Goal: Task Accomplishment & Management: Complete application form

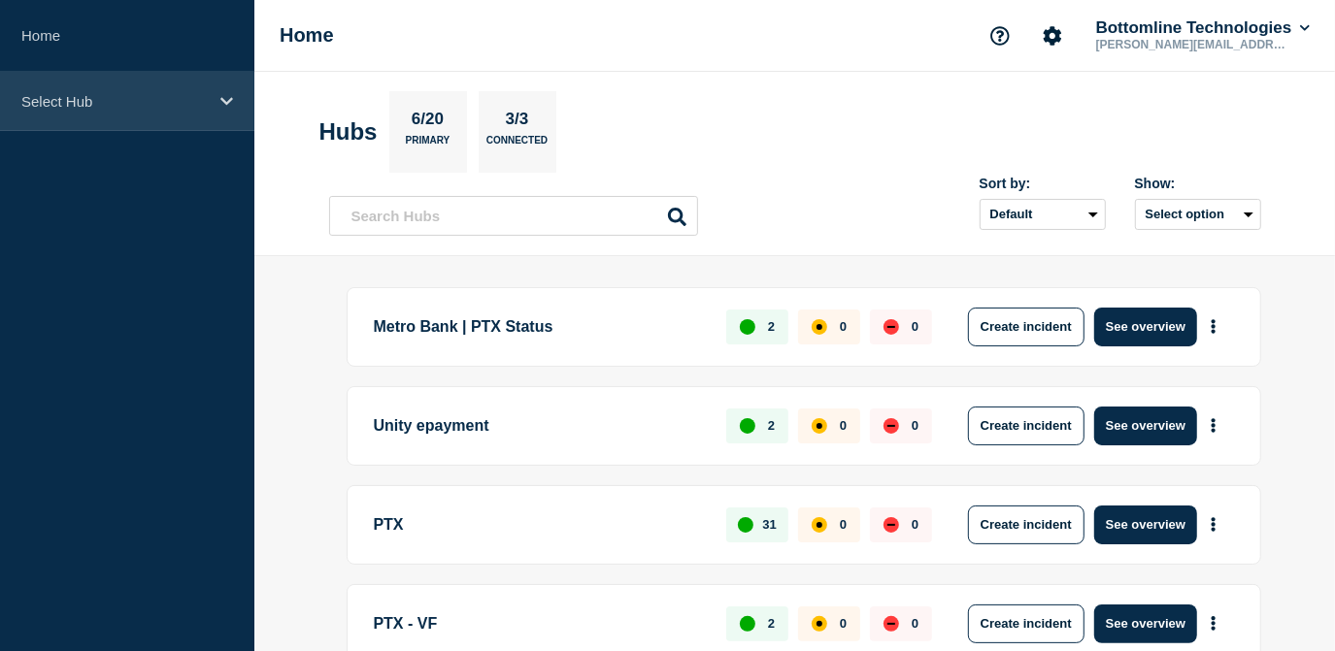
click at [184, 109] on p "Select Hub" at bounding box center [114, 101] width 186 height 17
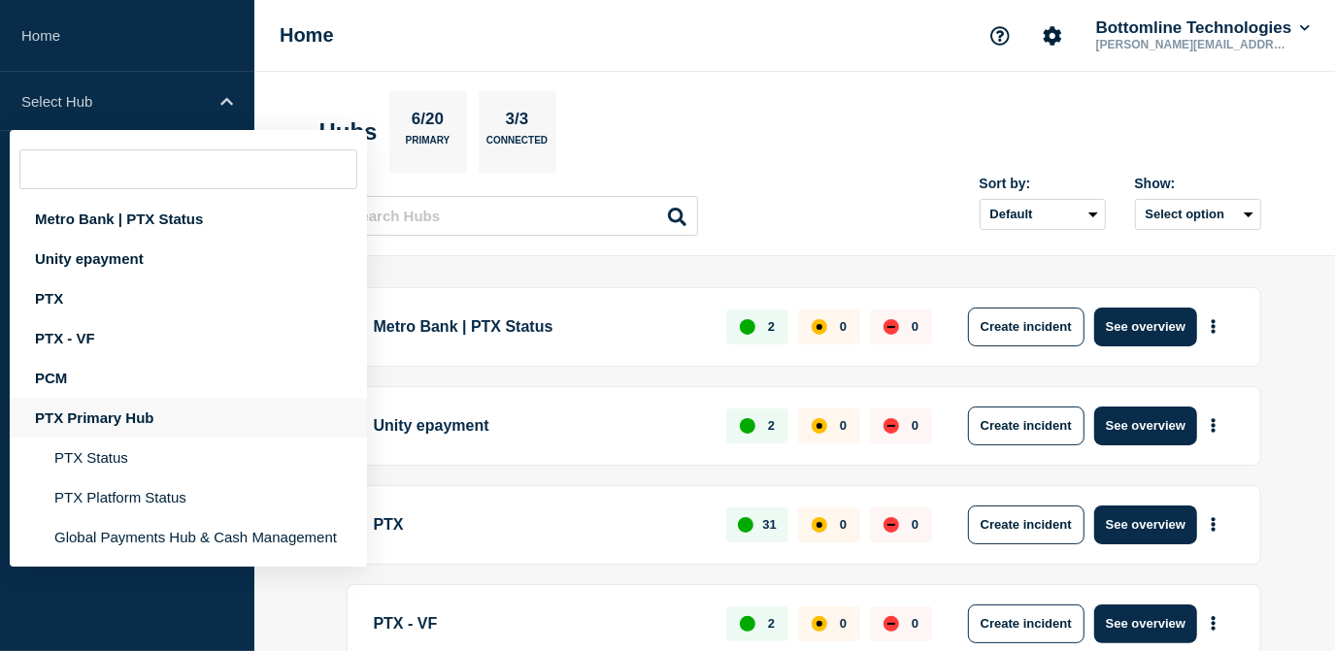
click at [86, 420] on div "PTX Primary Hub" at bounding box center [188, 418] width 357 height 40
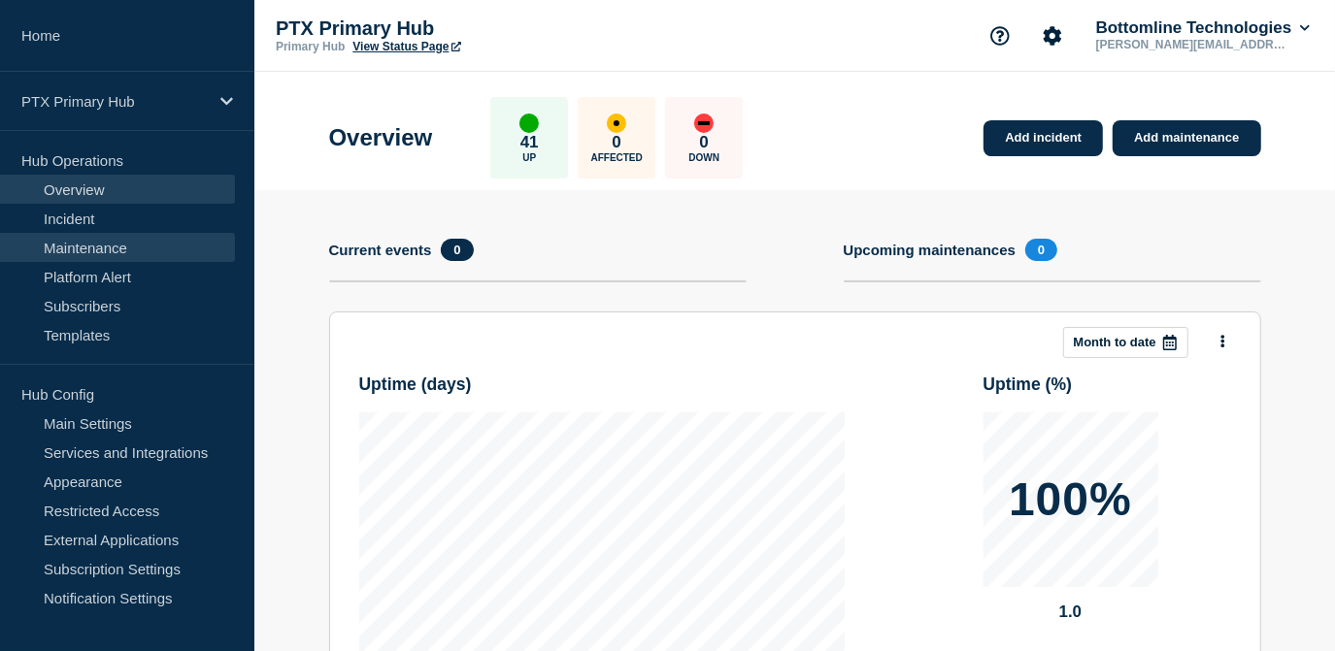
click at [144, 250] on link "Maintenance" at bounding box center [117, 247] width 235 height 29
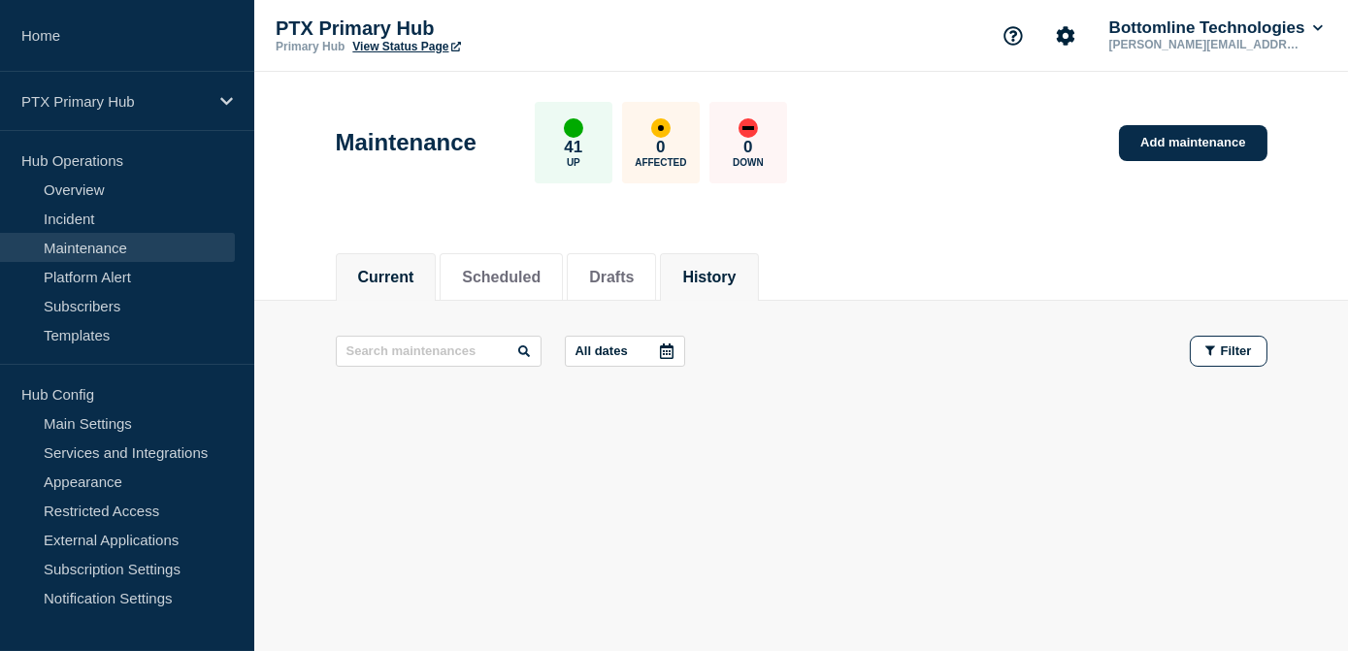
click at [735, 272] on button "History" at bounding box center [708, 277] width 53 height 17
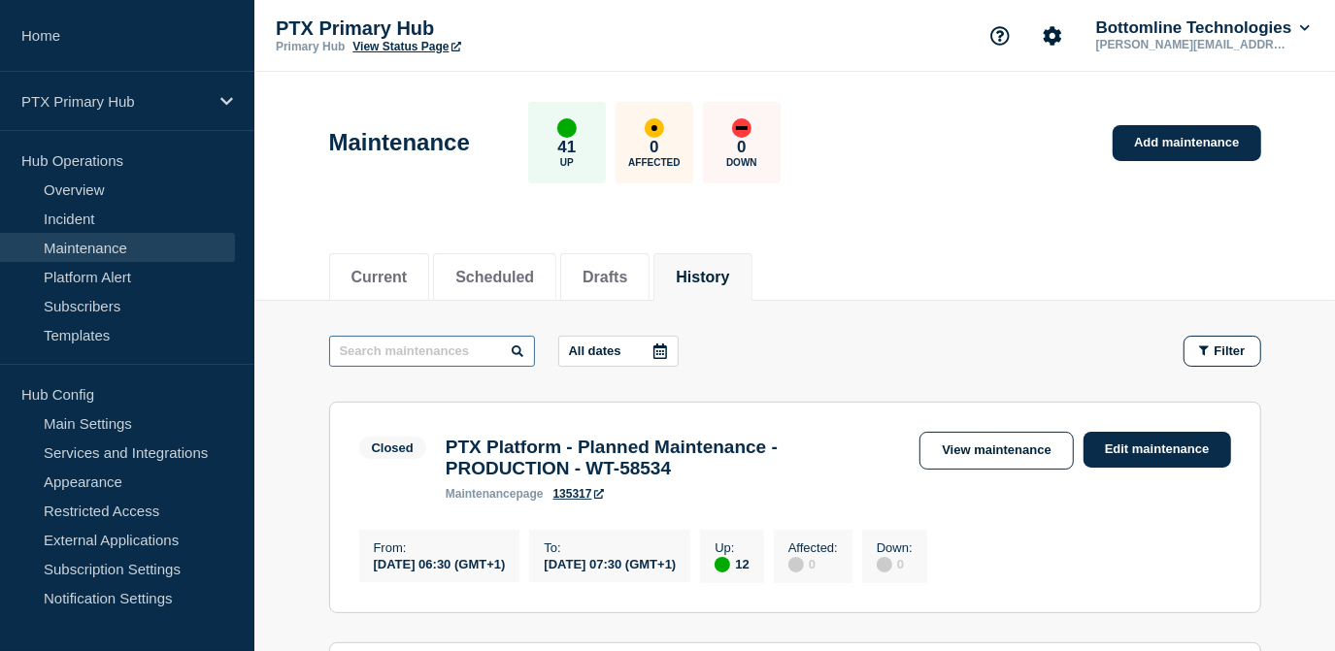
click at [476, 351] on input "text" at bounding box center [432, 351] width 206 height 31
type input "verify"
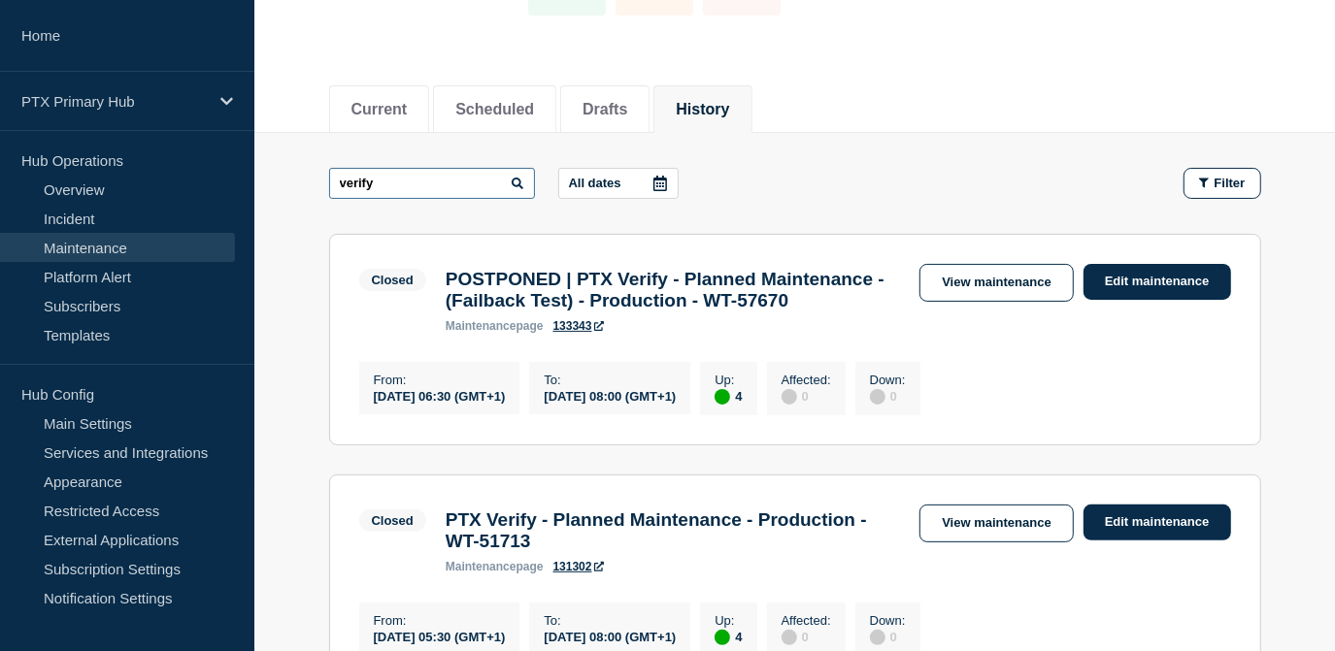
scroll to position [176, 0]
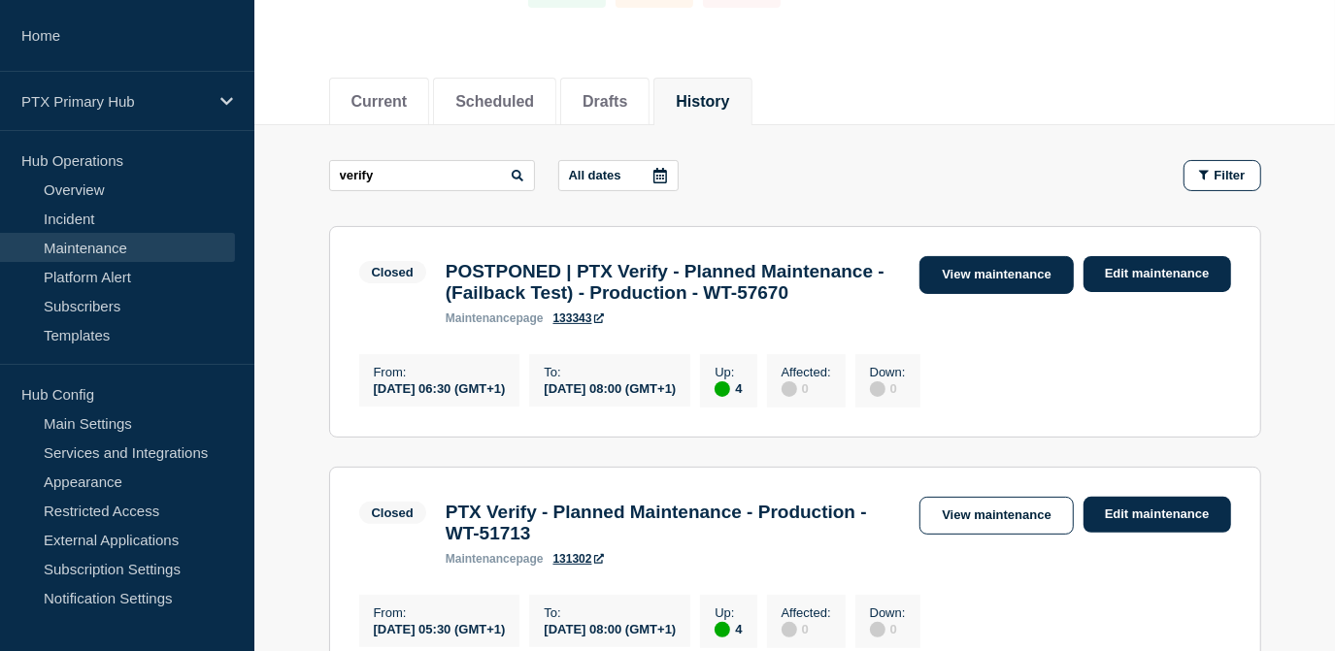
click at [963, 271] on link "View maintenance" at bounding box center [995, 275] width 153 height 38
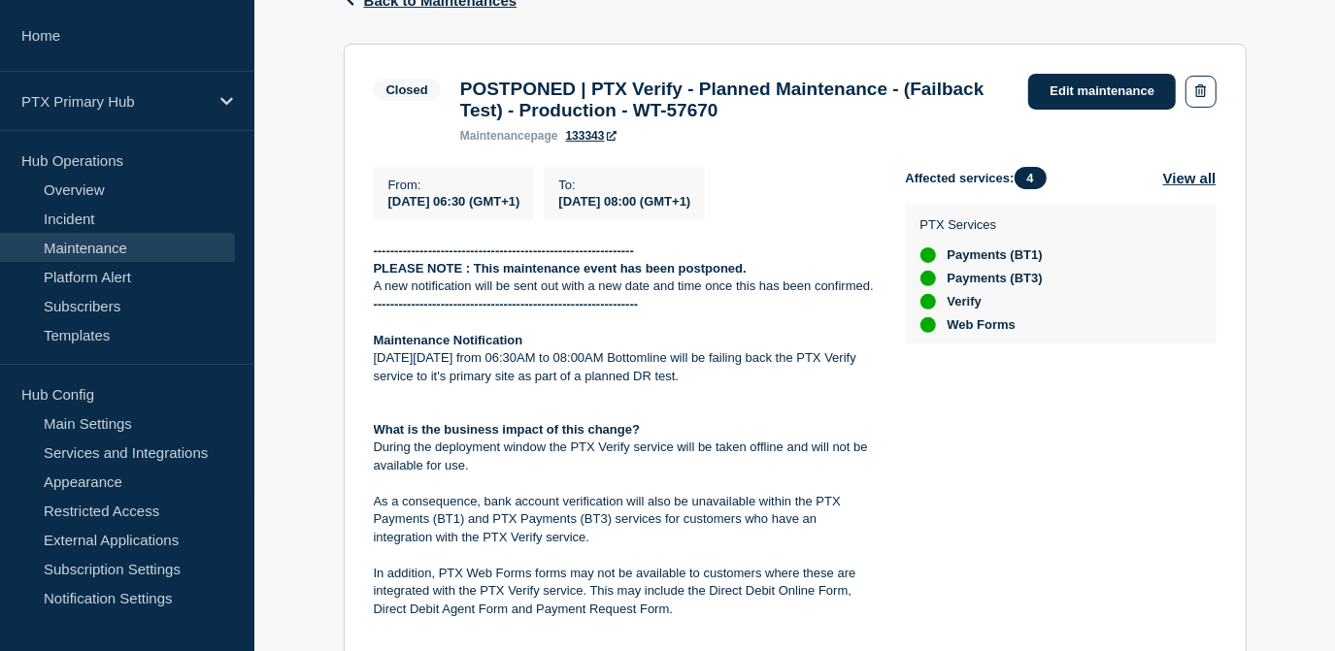
scroll to position [268, 0]
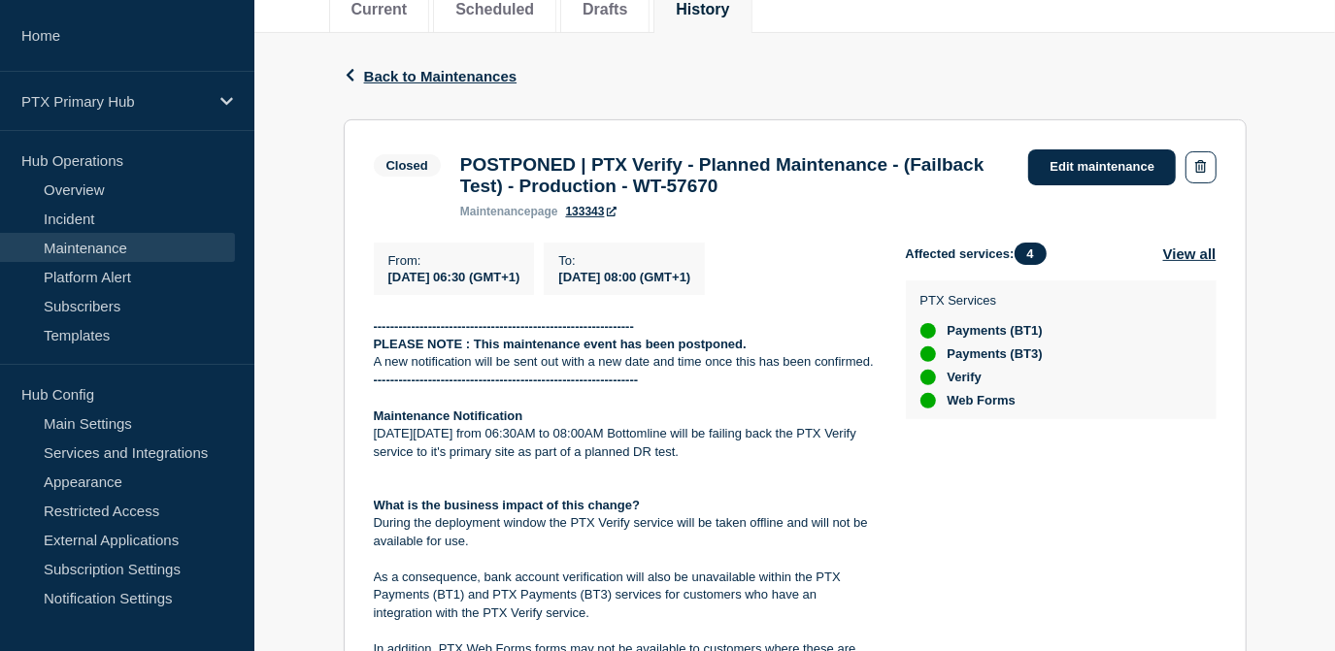
drag, startPoint x: 660, startPoint y: 358, endPoint x: 363, endPoint y: 429, distance: 305.4
click at [363, 429] on section "Closed POSTPONED | PTX Verify - Planned Maintenance - (Failback Test) - Product…" at bounding box center [795, 636] width 903 height 1035
copy div "Maintenance Notification On Tuesday 2nd September from 06:30AM to 08:00AM Botto…"
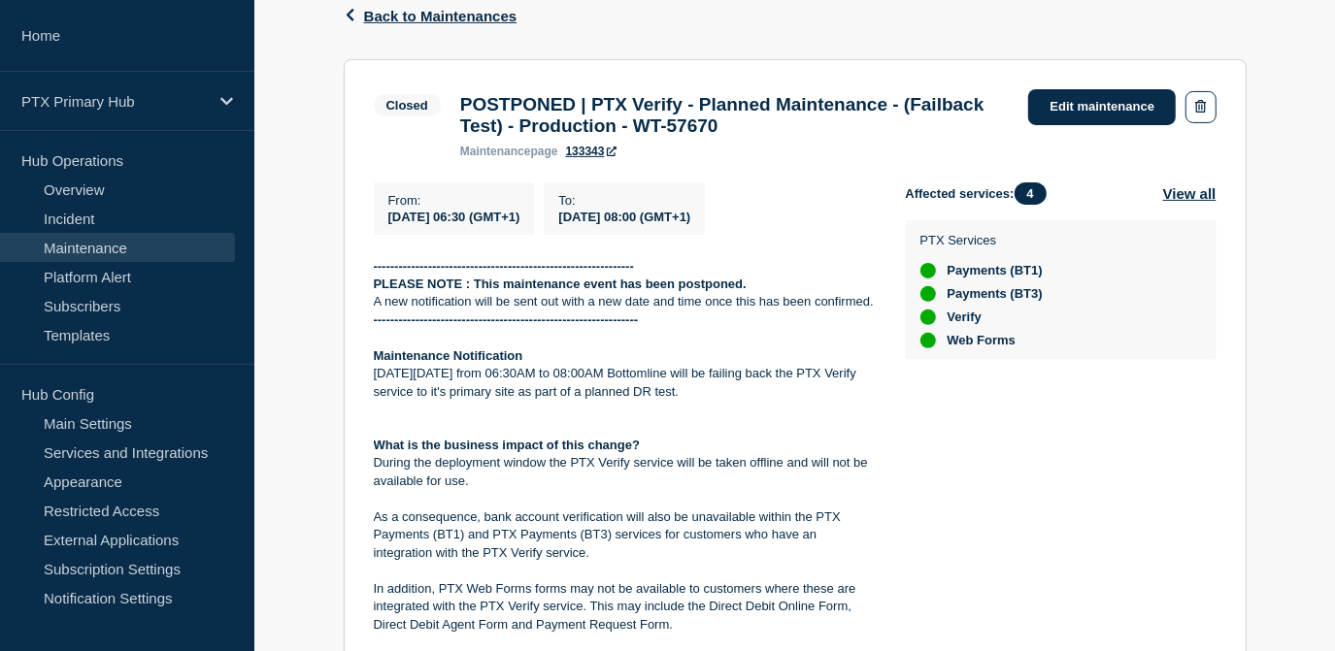
scroll to position [356, 0]
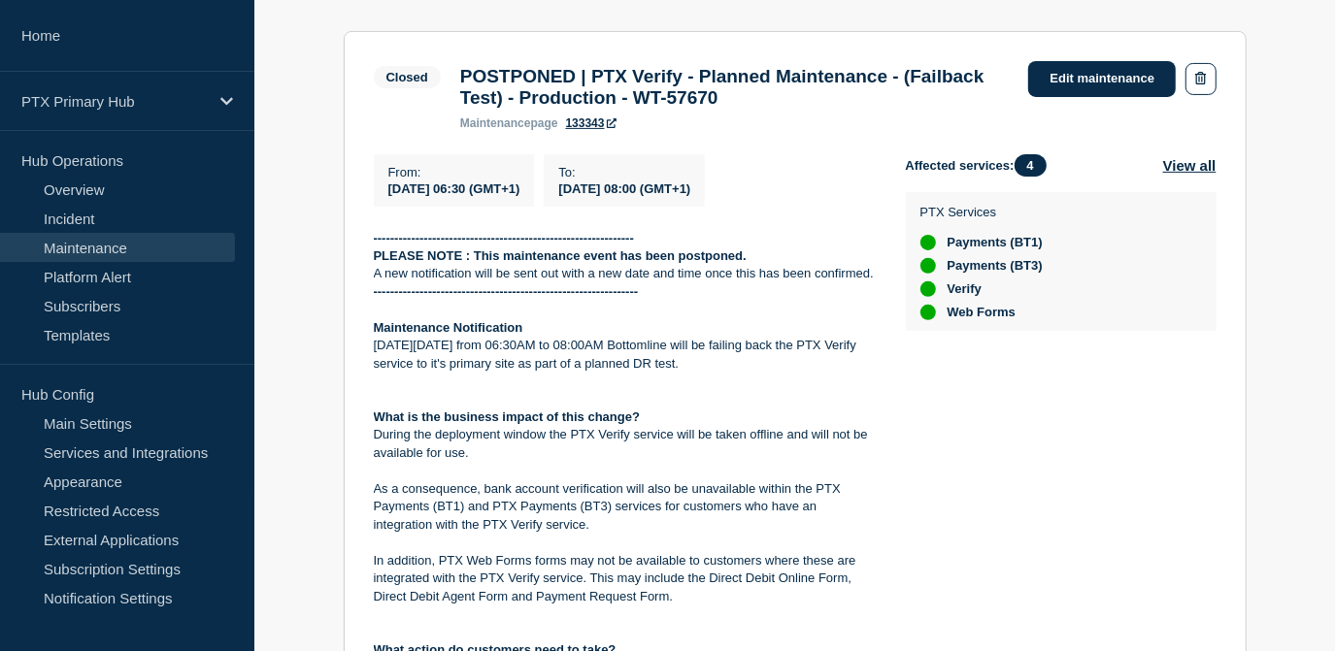
copy div "Maintenance Notification On Tuesday 2nd September from 06:30AM to 08:00AM Botto…"
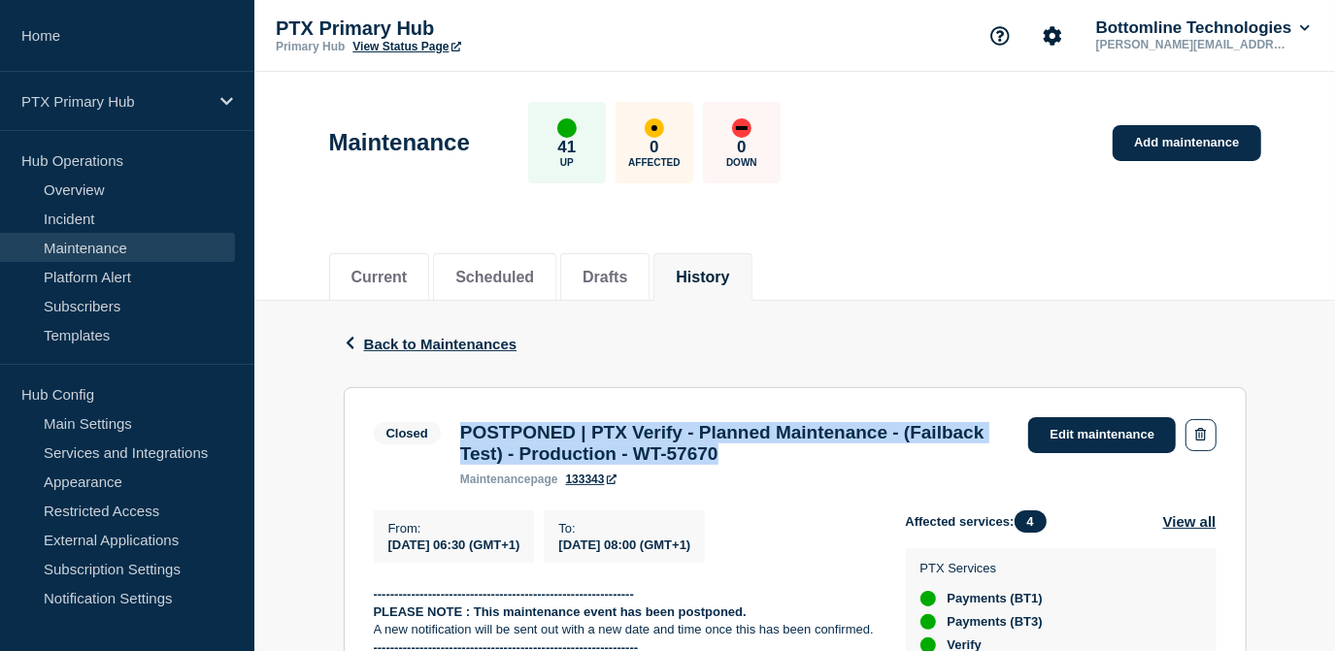
drag, startPoint x: 862, startPoint y: 463, endPoint x: 431, endPoint y: 442, distance: 431.5
click at [431, 442] on div "Closed POSTPONED | PTX Verify - Planned Maintenance - (Failback Test) - Product…" at bounding box center [697, 451] width 646 height 69
copy div "POSTPONED | PTX Verify - Planned Maintenance - (Failback Test) - Production - W…"
click at [1142, 128] on link "Add maintenance" at bounding box center [1186, 143] width 148 height 36
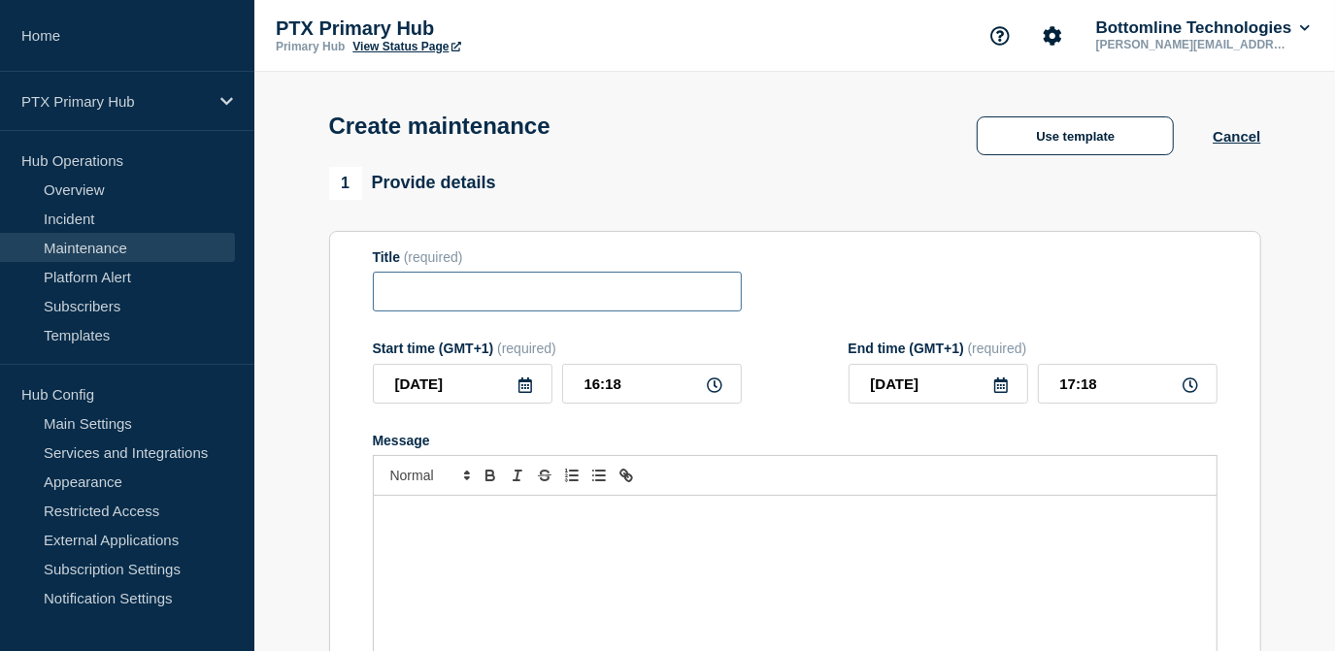
click at [487, 293] on input "Title" at bounding box center [557, 292] width 369 height 40
paste input "POSTPONED | PTX Verify - Planned Maintenance - (Failback Test) - Production - W…"
drag, startPoint x: 421, startPoint y: 301, endPoint x: 258, endPoint y: 302, distance: 163.1
click at [514, 301] on input "POSTPONED | PTX Verify - Planned Maintenance - (Failback Test) - Production - W…" at bounding box center [557, 292] width 369 height 40
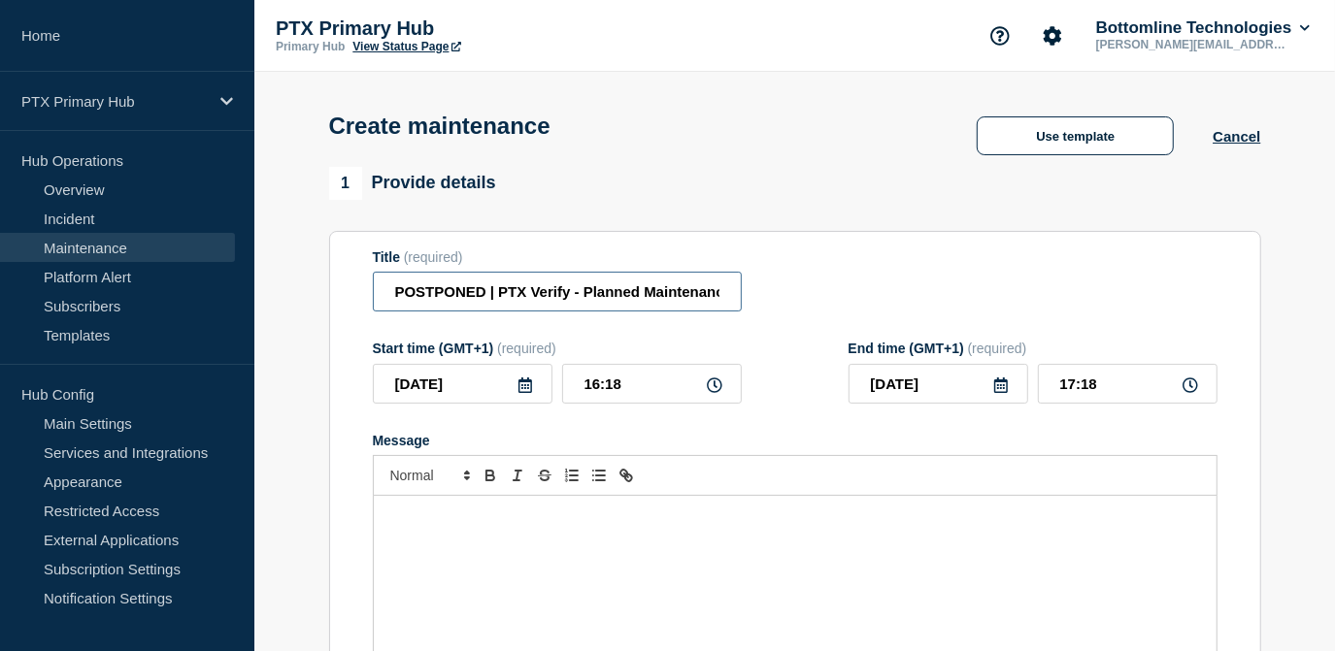
drag, startPoint x: 505, startPoint y: 298, endPoint x: 334, endPoint y: 301, distance: 170.9
click at [334, 301] on section "Title (required) POSTPONED | PTX Verify - Planned Maintenance - (Failback Test)…" at bounding box center [795, 509] width 932 height 556
drag, startPoint x: 595, startPoint y: 281, endPoint x: 911, endPoint y: 281, distance: 316.5
click at [911, 281] on div "Title (required) PTX Verify - Planned Maintenance - (Failback Test) - Productio…" at bounding box center [795, 280] width 845 height 63
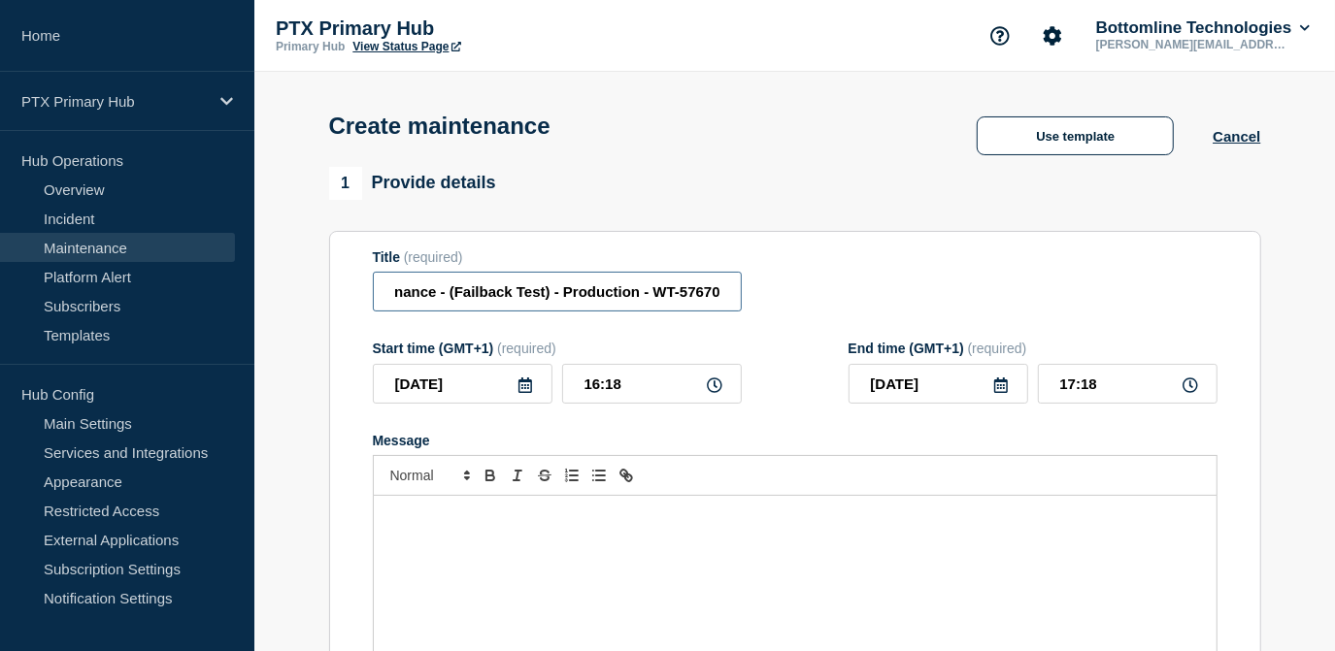
click at [680, 291] on input "PTX Verify - Planned Maintenance - (Failback Test) - Production - WT-57670" at bounding box center [557, 292] width 369 height 40
drag, startPoint x: 724, startPoint y: 296, endPoint x: 686, endPoint y: 299, distance: 38.0
click at [687, 299] on input "PTX Verify - Planned Maintenance - (Failback Test) - Production - WT-57670" at bounding box center [557, 292] width 369 height 40
type input "PTX Verify - Planned Maintenance - (Failback Test) - Production - WT-58971"
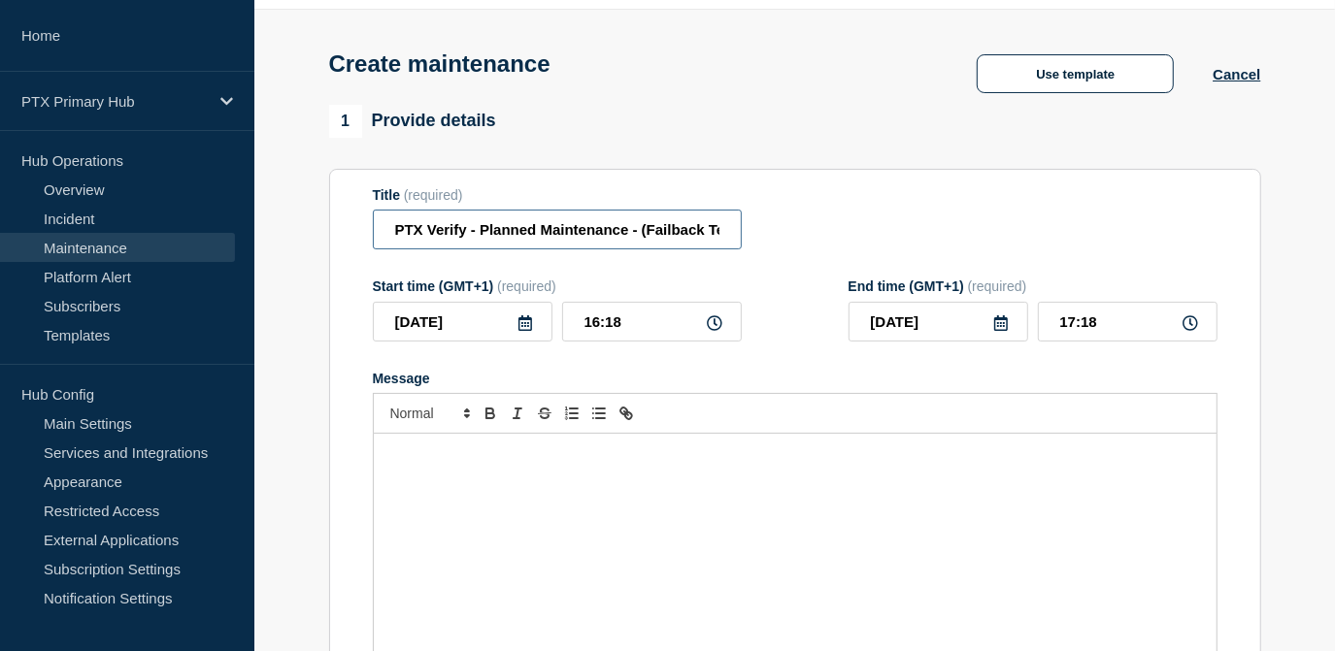
scroll to position [176, 0]
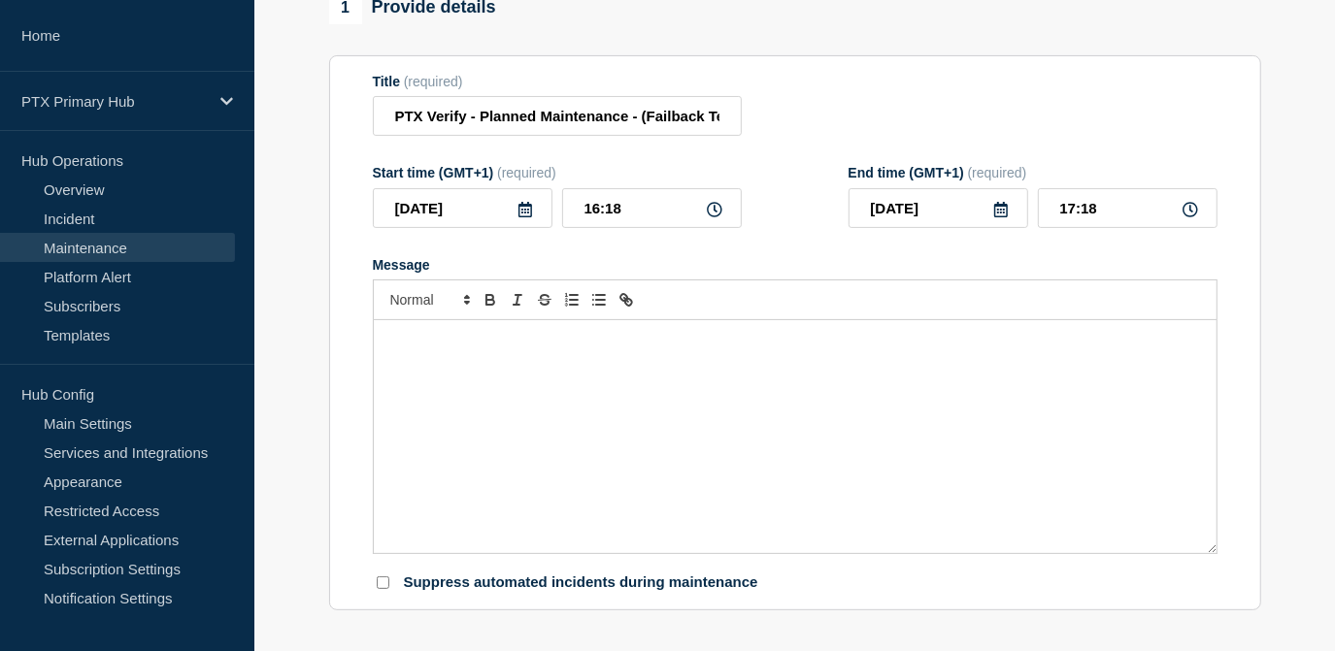
click at [412, 385] on div "Message" at bounding box center [795, 436] width 843 height 233
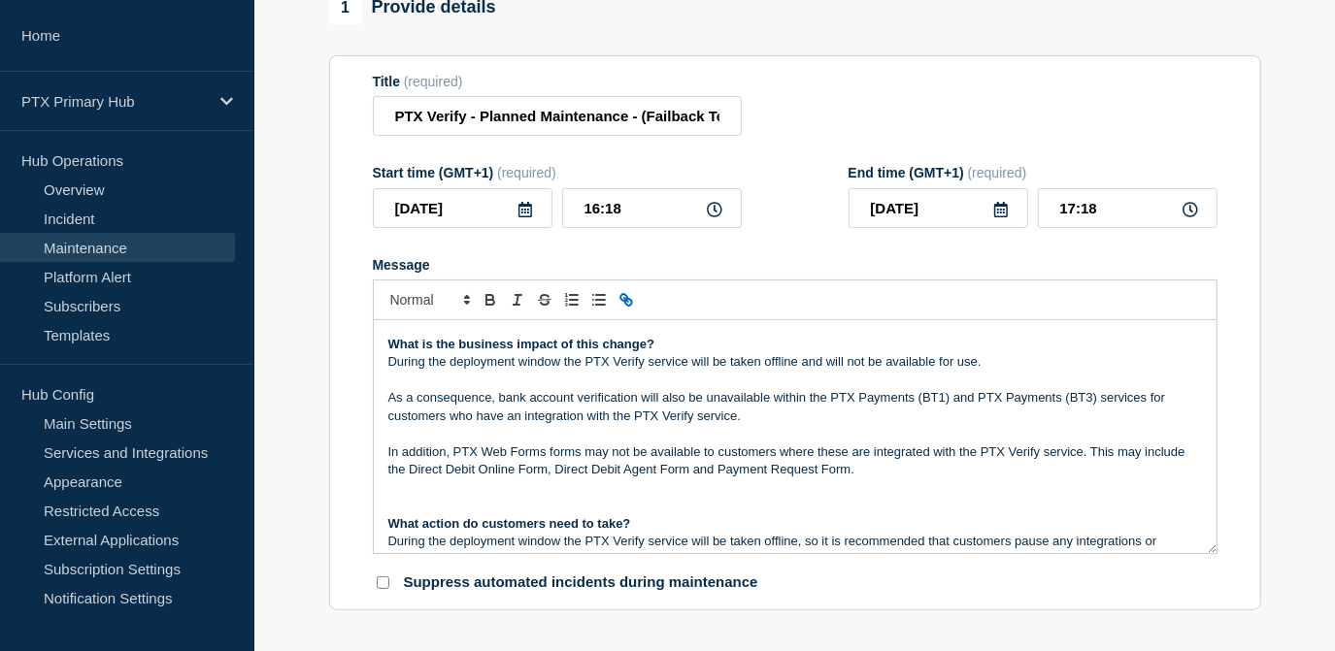
scroll to position [0, 0]
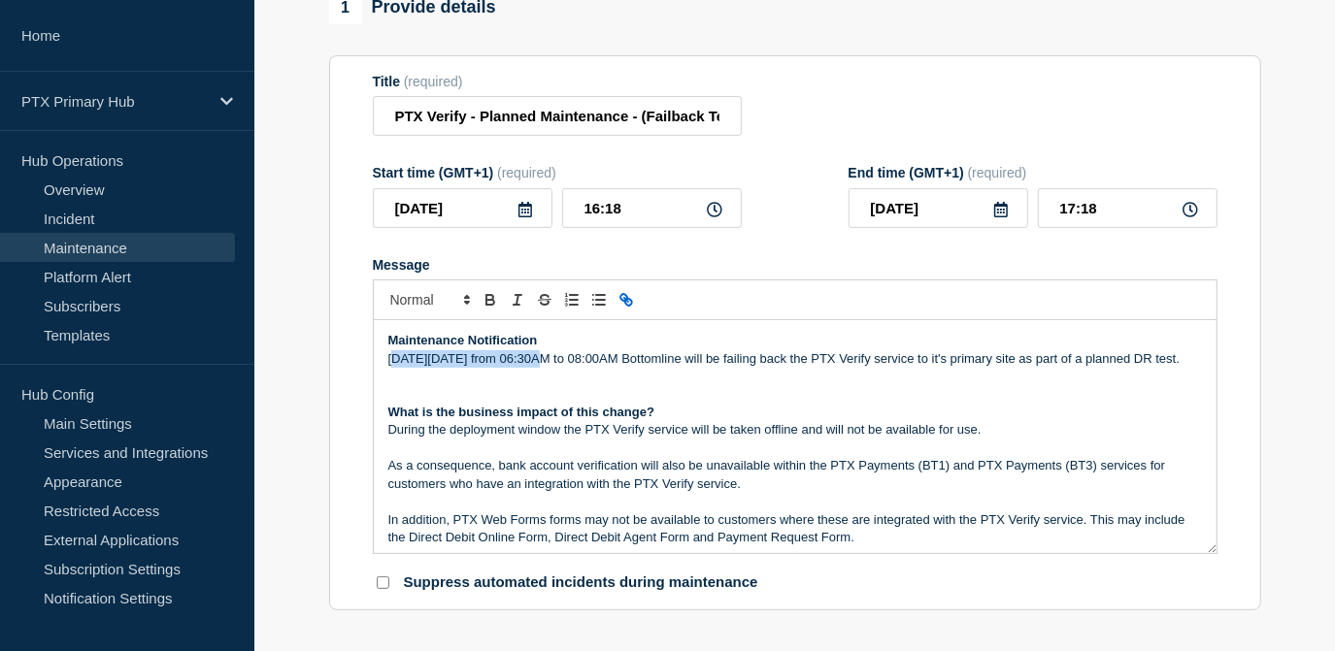
drag, startPoint x: 544, startPoint y: 358, endPoint x: 393, endPoint y: 359, distance: 150.5
click at [393, 359] on p "[DATE][DATE] from 06:30AM to 08:00AM Bottomline will be failing back the PTX Ve…" at bounding box center [794, 358] width 813 height 17
click at [433, 368] on p "[DATE][DATE] from 06:30AM to 08:00AM Bottomline will be failing back the PTX Ve…" at bounding box center [794, 358] width 813 height 17
drag, startPoint x: 544, startPoint y: 363, endPoint x: 458, endPoint y: 354, distance: 85.9
click at [458, 354] on p "[DATE][DATE] from 06:30AM to 08:00AM Bottomline will be failing back the PTX Ve…" at bounding box center [794, 358] width 813 height 17
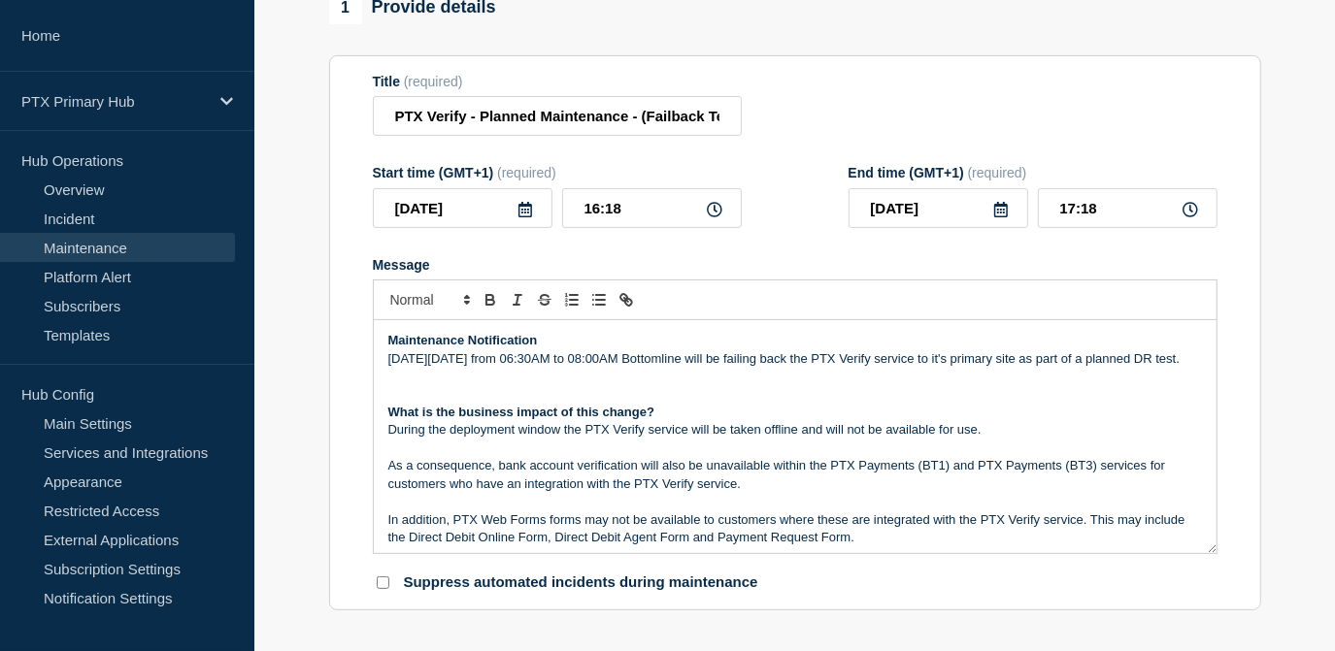
click at [524, 211] on icon at bounding box center [525, 210] width 16 height 16
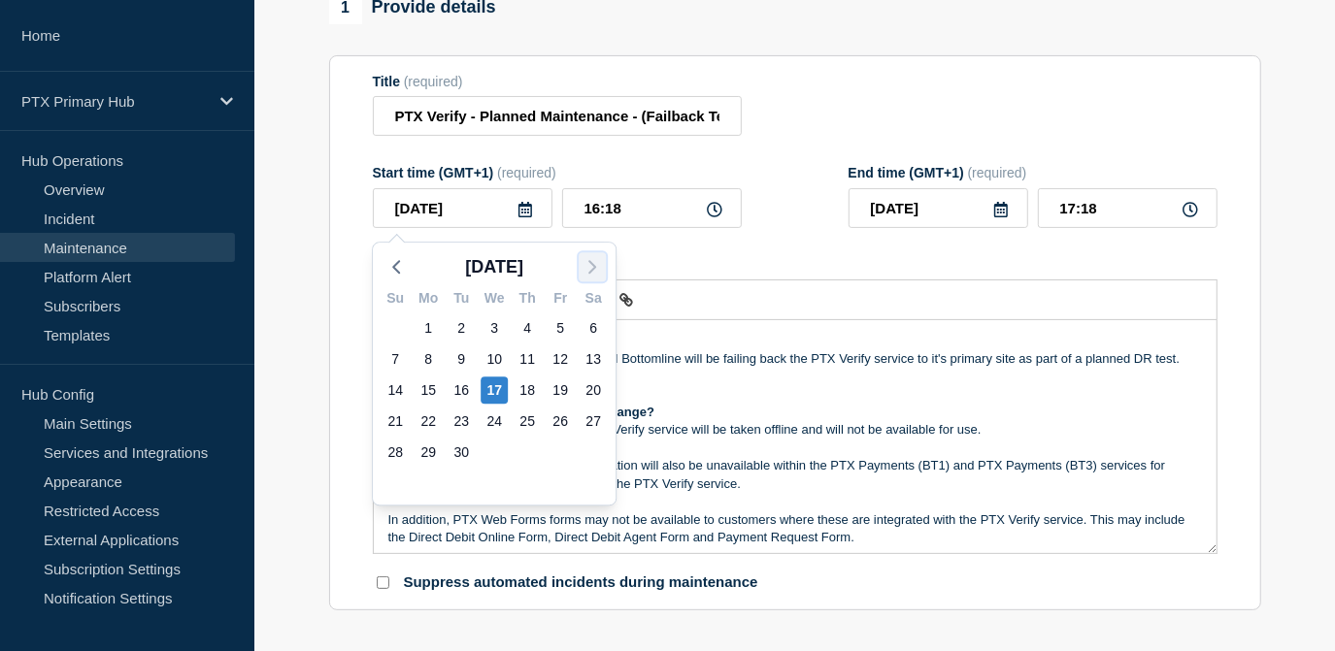
click at [597, 259] on icon "button" at bounding box center [591, 266] width 23 height 23
click at [453, 390] on div "14" at bounding box center [460, 390] width 27 height 27
type input "[DATE]"
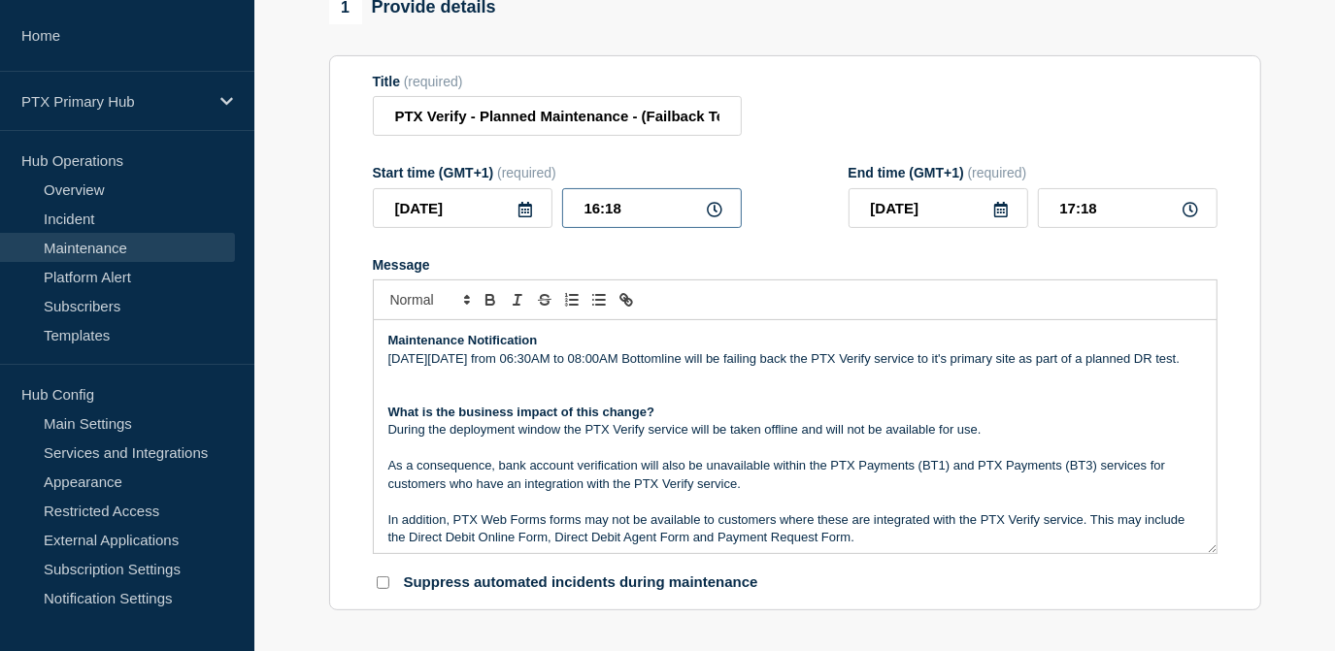
drag, startPoint x: 499, startPoint y: 205, endPoint x: 416, endPoint y: 195, distance: 83.1
click at [416, 195] on div "[DATE] 16:18" at bounding box center [557, 208] width 369 height 40
type input "06:30"
type input "08:00"
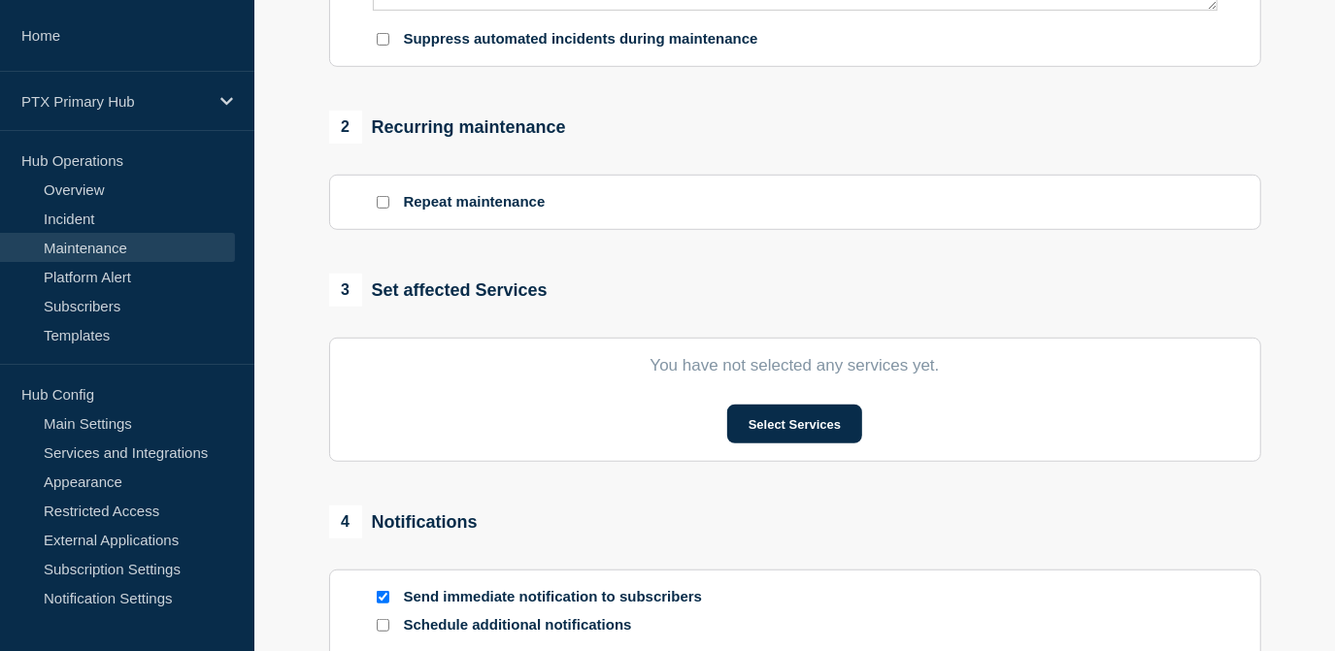
scroll to position [617, 0]
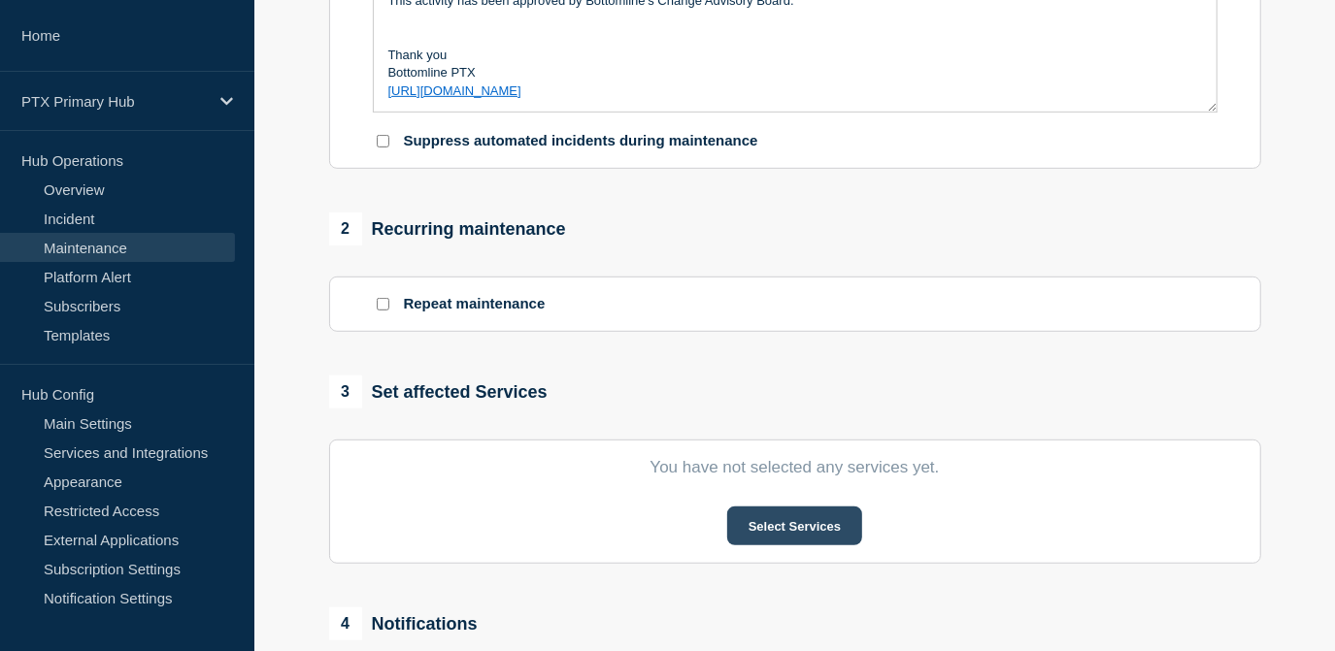
click at [787, 523] on button "Select Services" at bounding box center [794, 526] width 135 height 39
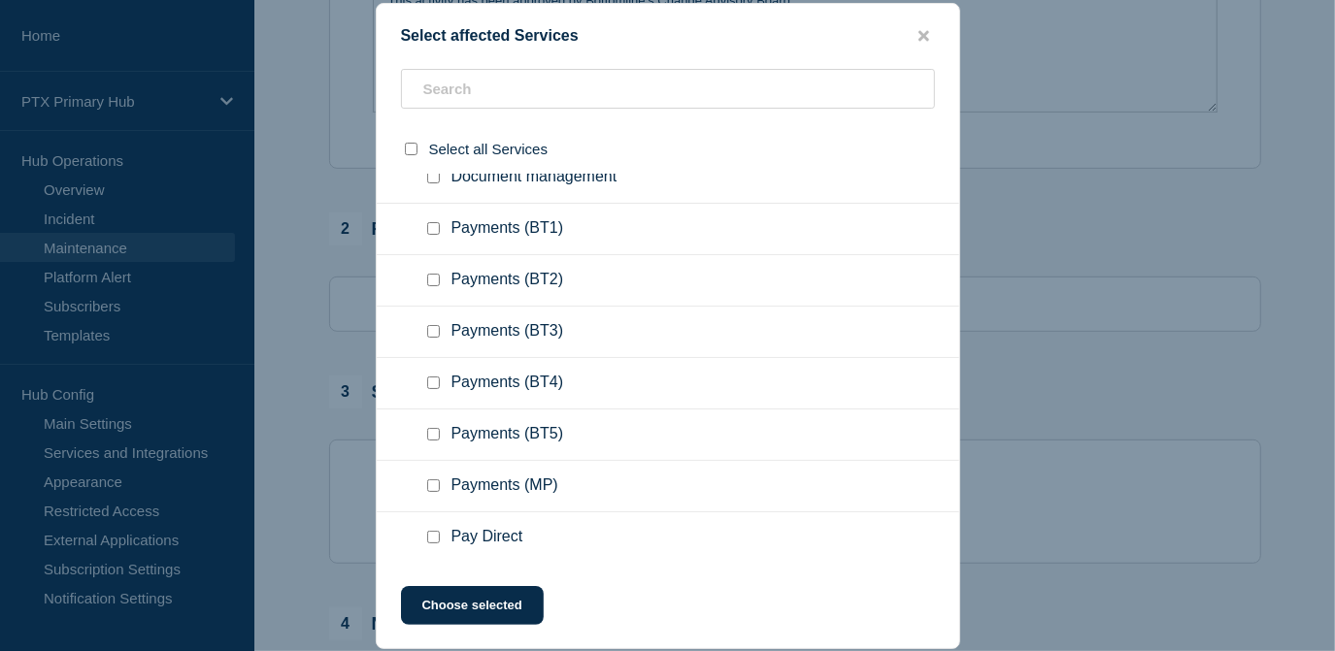
scroll to position [794, 0]
click at [437, 332] on input "Payments (BT1) checkbox" at bounding box center [433, 331] width 13 height 13
checkbox input "true"
click at [432, 445] on div at bounding box center [437, 434] width 28 height 19
click at [437, 432] on input "Payments (BT3) checkbox" at bounding box center [433, 434] width 13 height 13
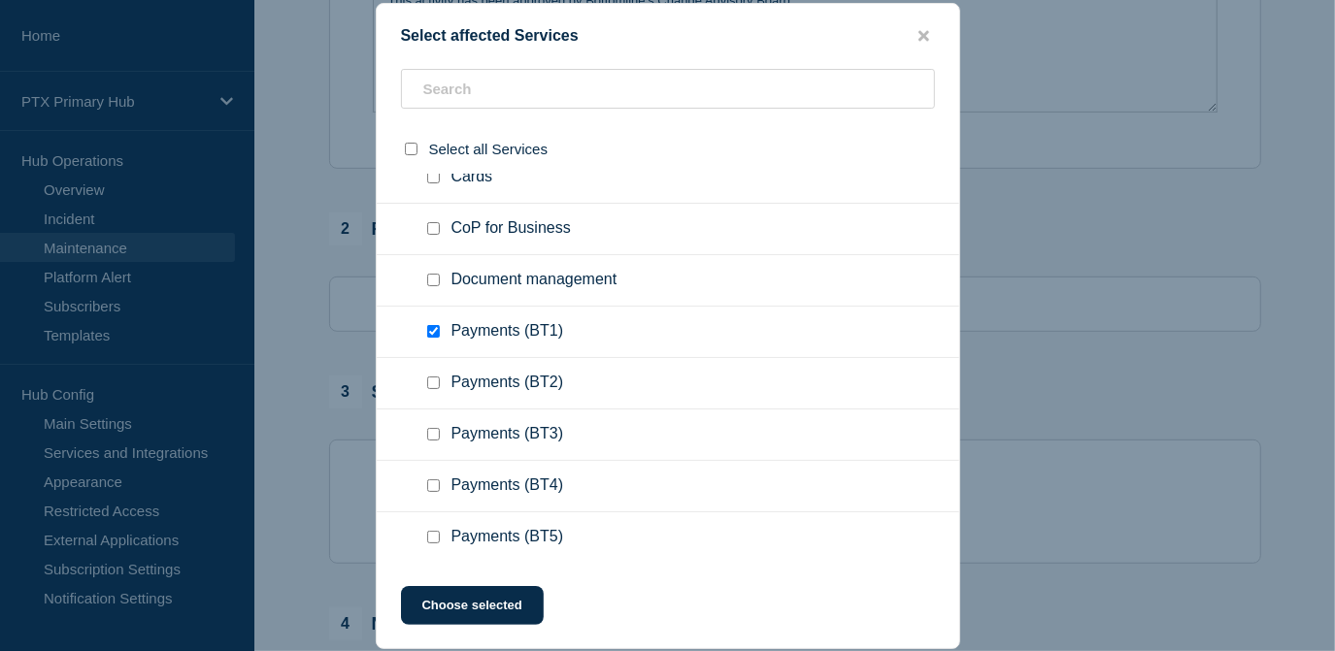
checkbox input "true"
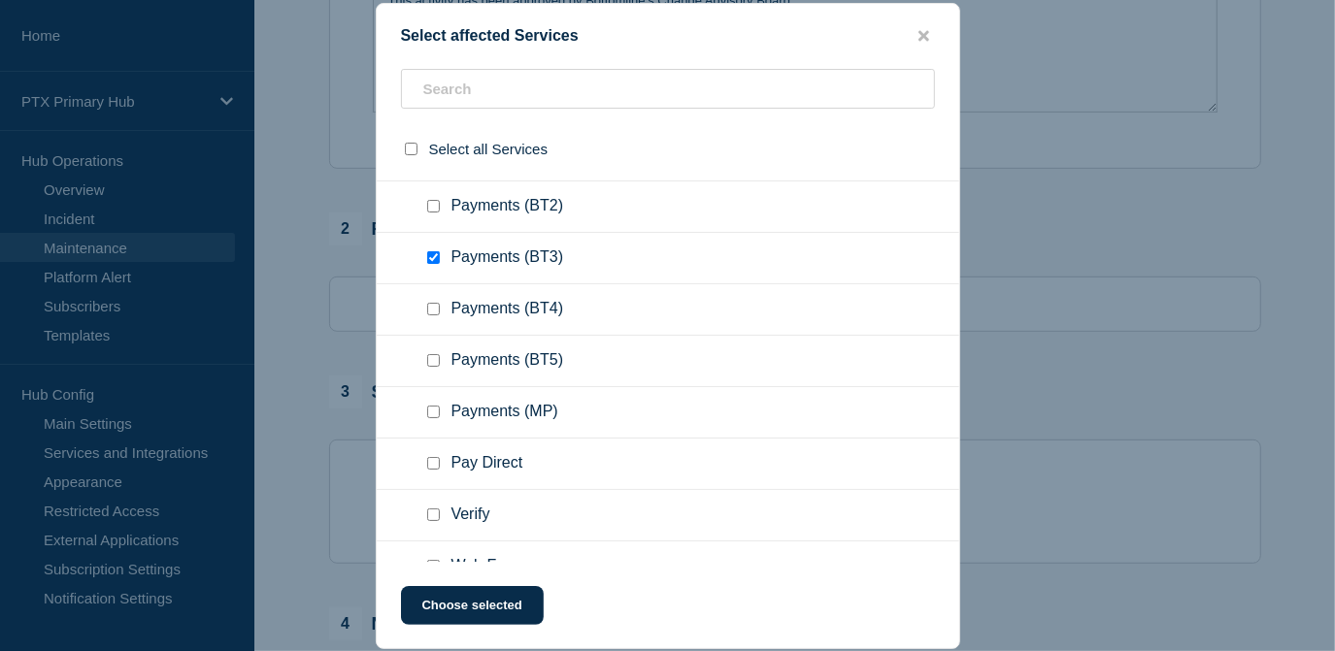
scroll to position [1146, 0]
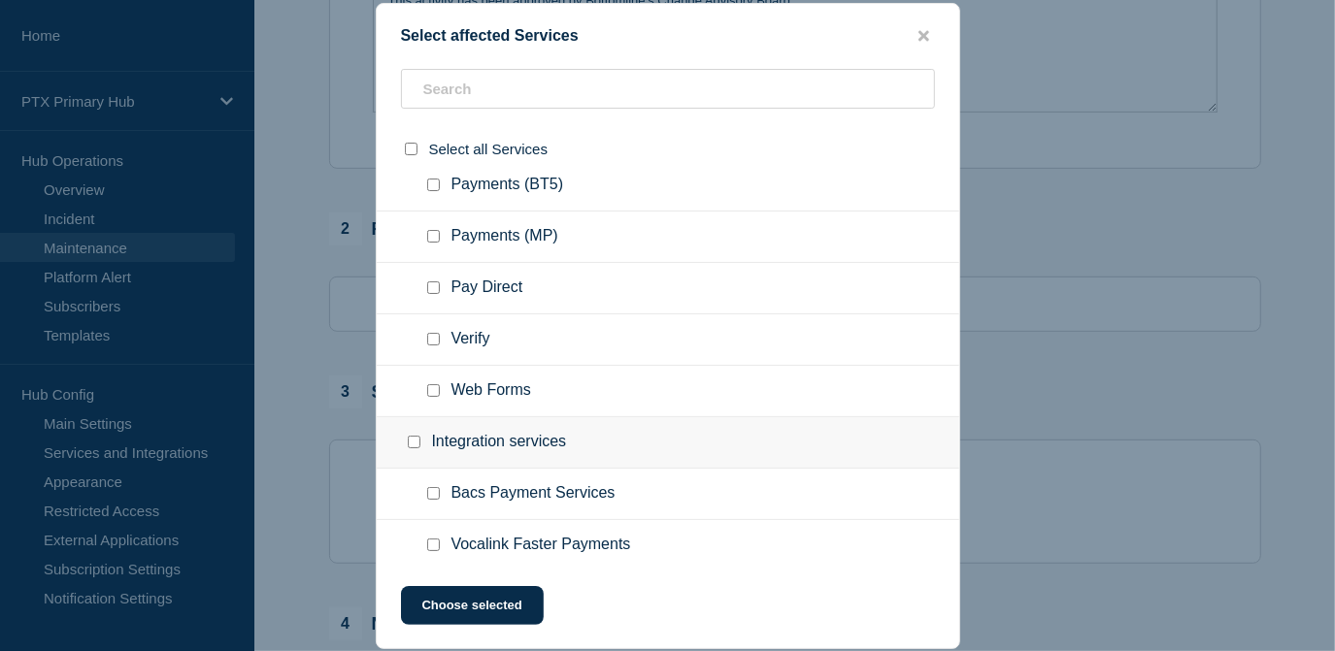
click at [435, 340] on input "Verify checkbox" at bounding box center [433, 339] width 13 height 13
checkbox input "true"
click at [434, 391] on input "Web Forms checkbox" at bounding box center [433, 390] width 13 height 13
checkbox input "true"
click at [458, 591] on button "Choose selected" at bounding box center [472, 605] width 143 height 39
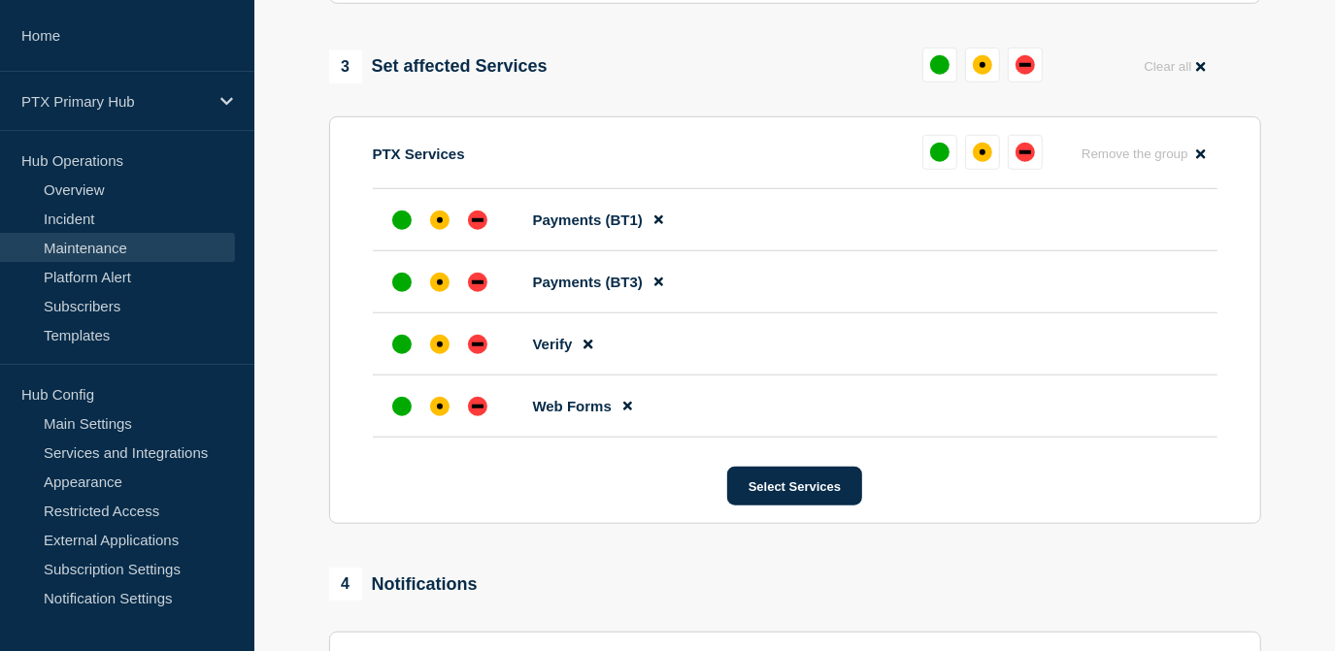
scroll to position [971, 0]
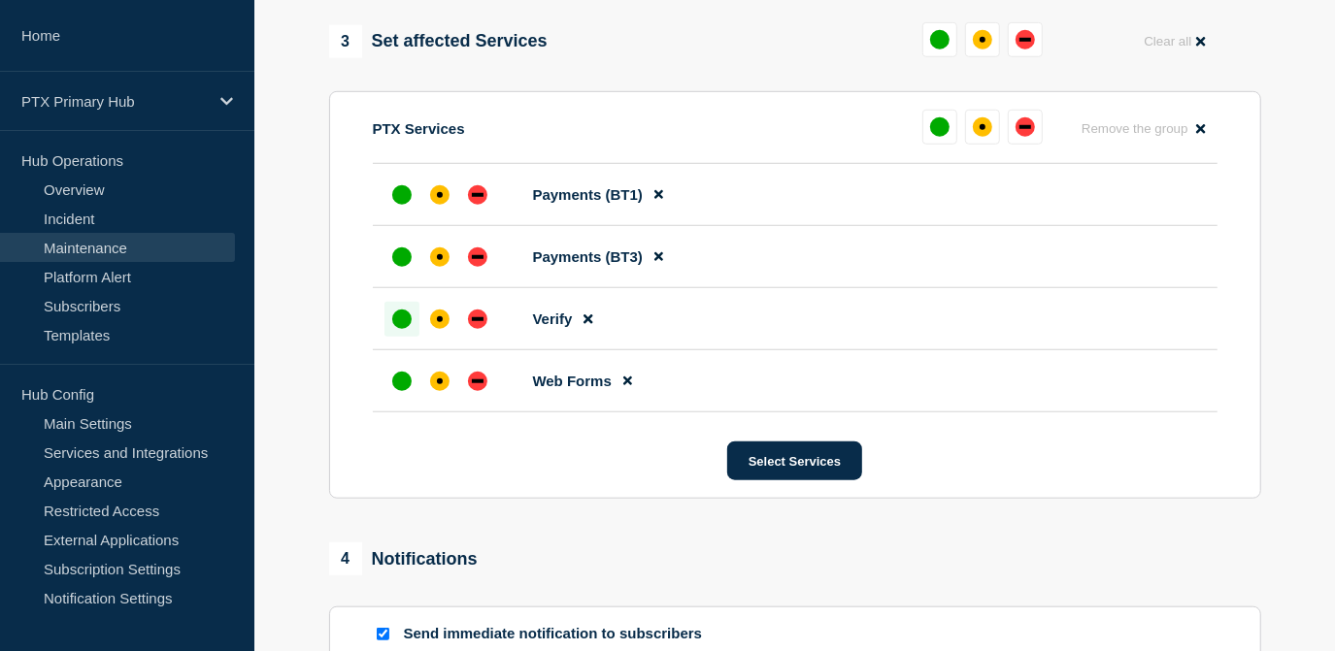
drag, startPoint x: 398, startPoint y: 388, endPoint x: 412, endPoint y: 330, distance: 59.8
click at [400, 388] on div "up" at bounding box center [401, 381] width 19 height 19
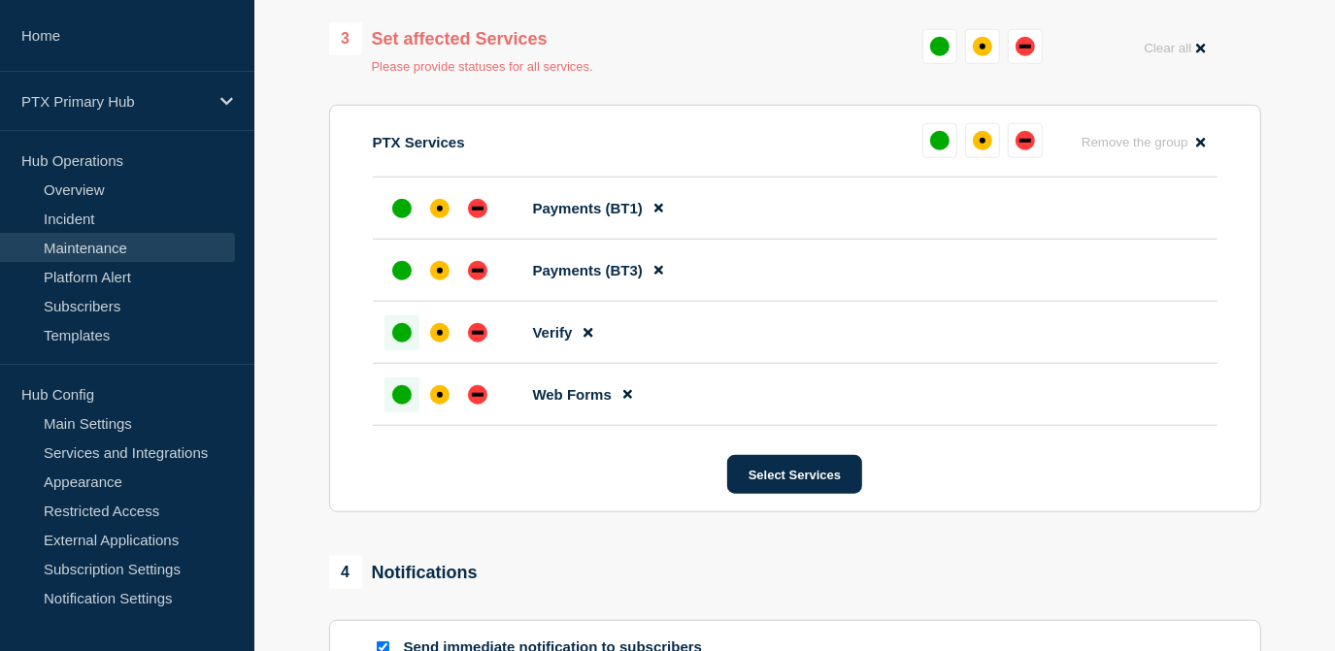
click at [405, 332] on div "up" at bounding box center [401, 332] width 19 height 19
click at [404, 276] on div "up" at bounding box center [401, 270] width 19 height 19
click at [398, 205] on div "up" at bounding box center [401, 208] width 19 height 19
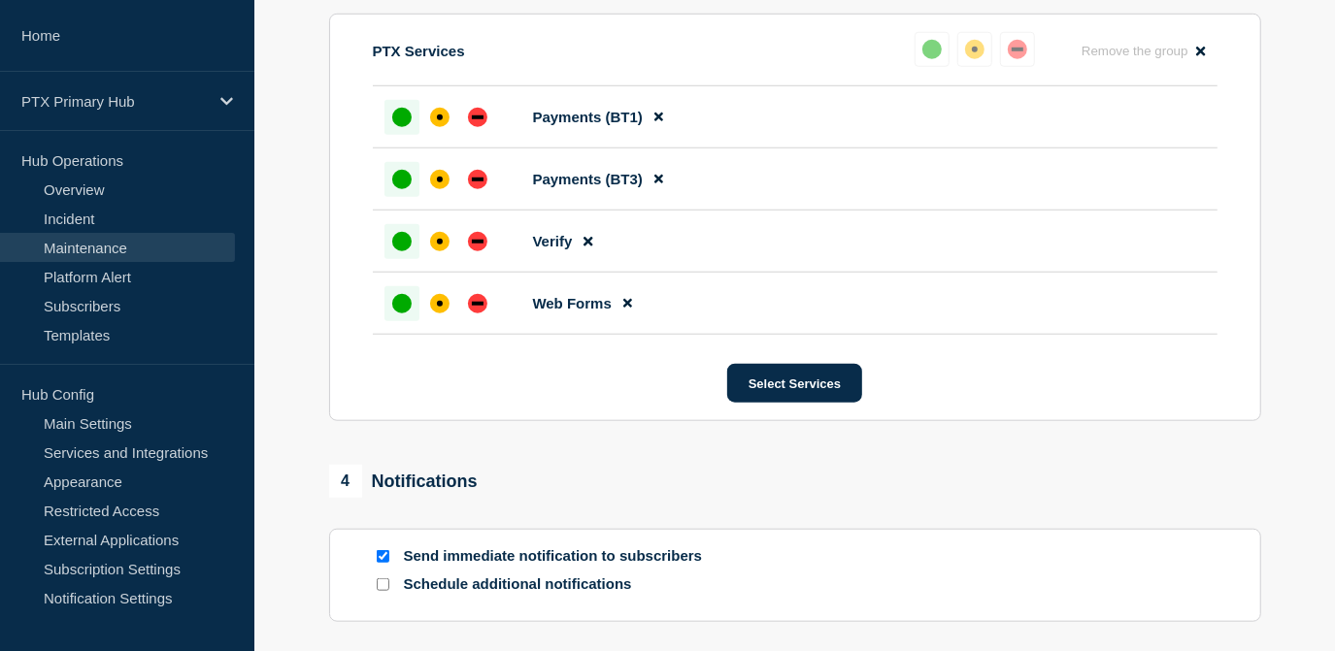
scroll to position [1235, 0]
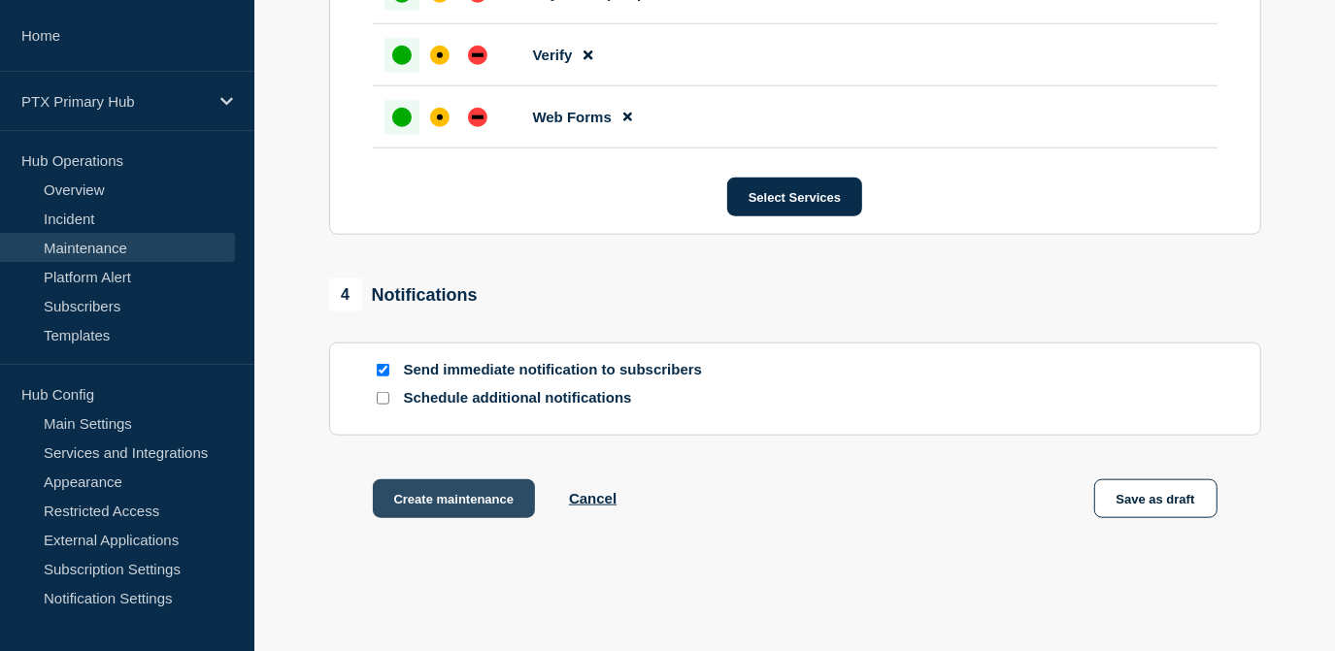
click at [429, 501] on button "Create maintenance" at bounding box center [454, 499] width 163 height 39
